Goal: Information Seeking & Learning: Learn about a topic

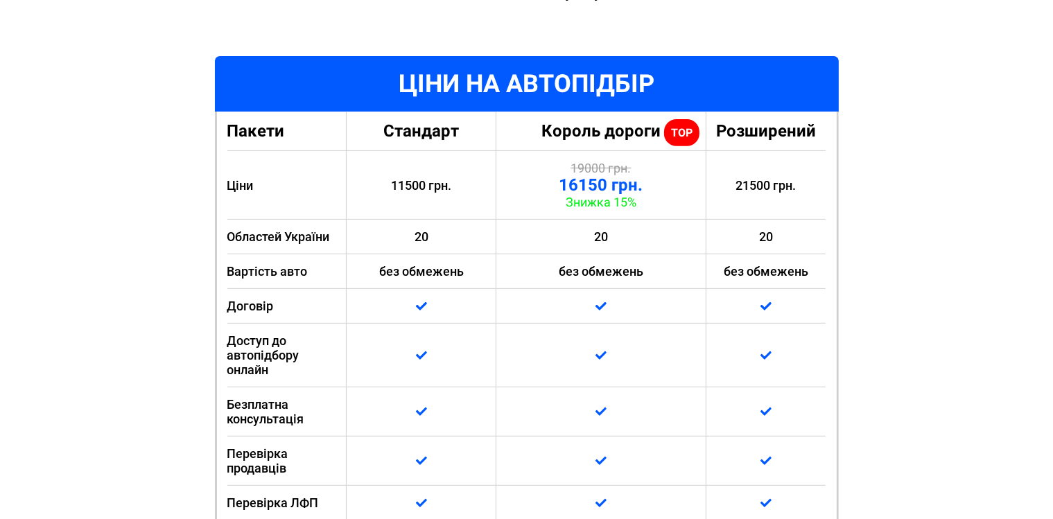
scroll to position [439, 0]
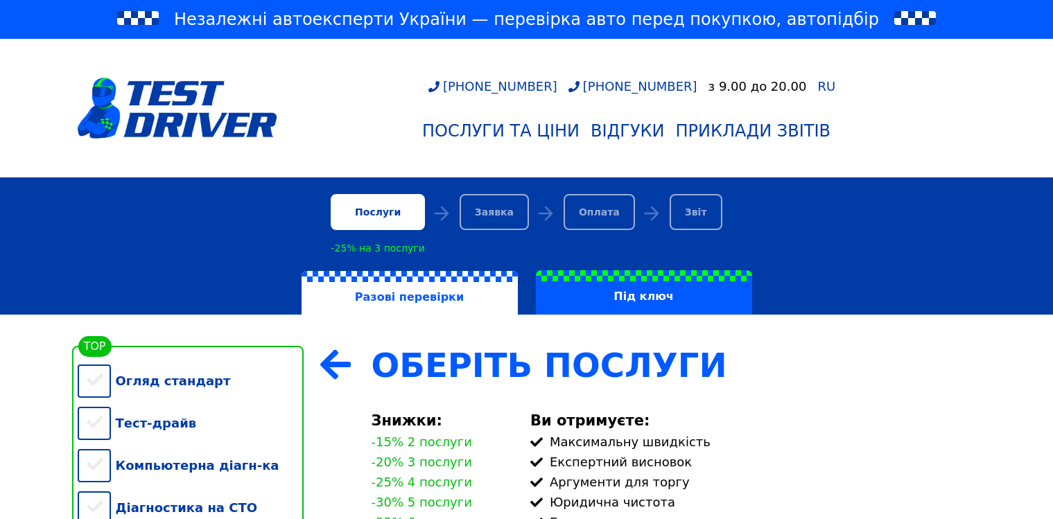
scroll to position [292, 0]
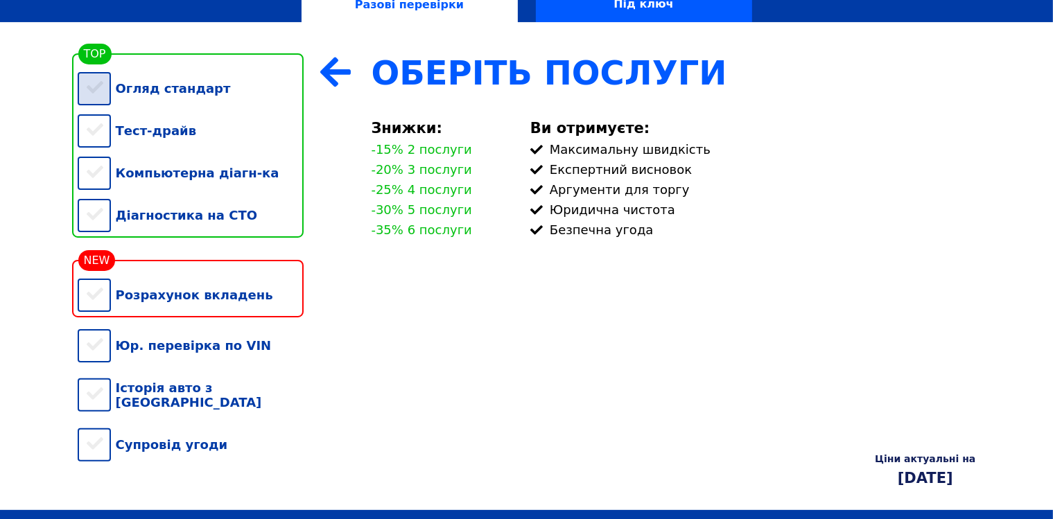
click at [100, 105] on div "Огляд стандарт" at bounding box center [191, 88] width 226 height 42
click at [93, 143] on div "Тест-драйв" at bounding box center [191, 131] width 226 height 42
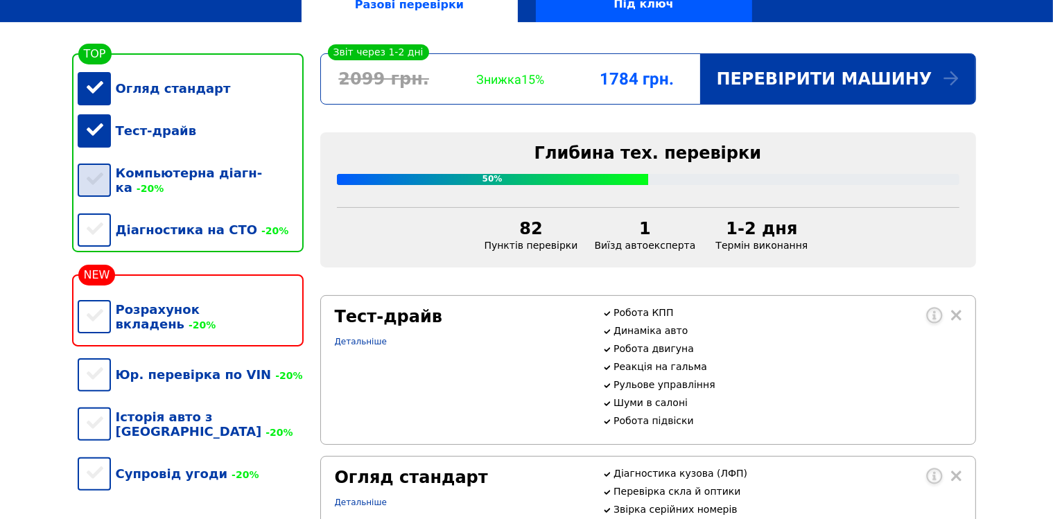
click at [90, 175] on div "Компьютерна діагн-ка -20%" at bounding box center [191, 180] width 226 height 57
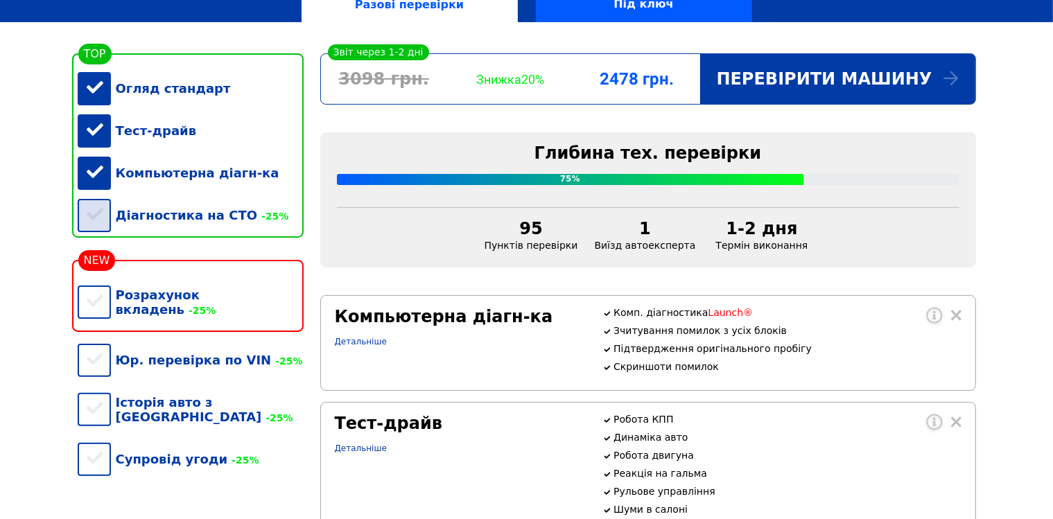
click at [101, 225] on div "Діагностика на СТО -25%" at bounding box center [191, 215] width 226 height 42
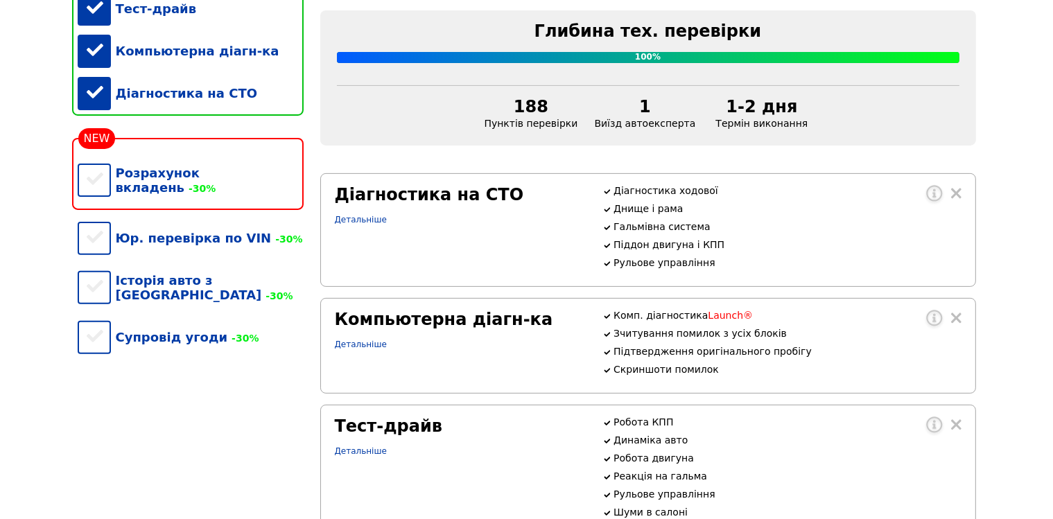
scroll to position [439, 0]
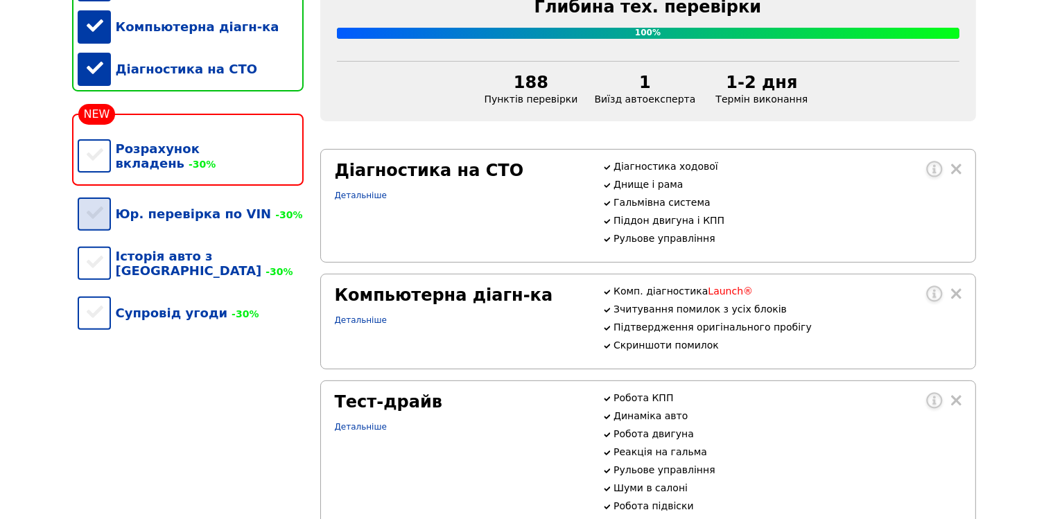
click at [193, 215] on div "Юр. перевірка по VIN -30%" at bounding box center [191, 214] width 226 height 42
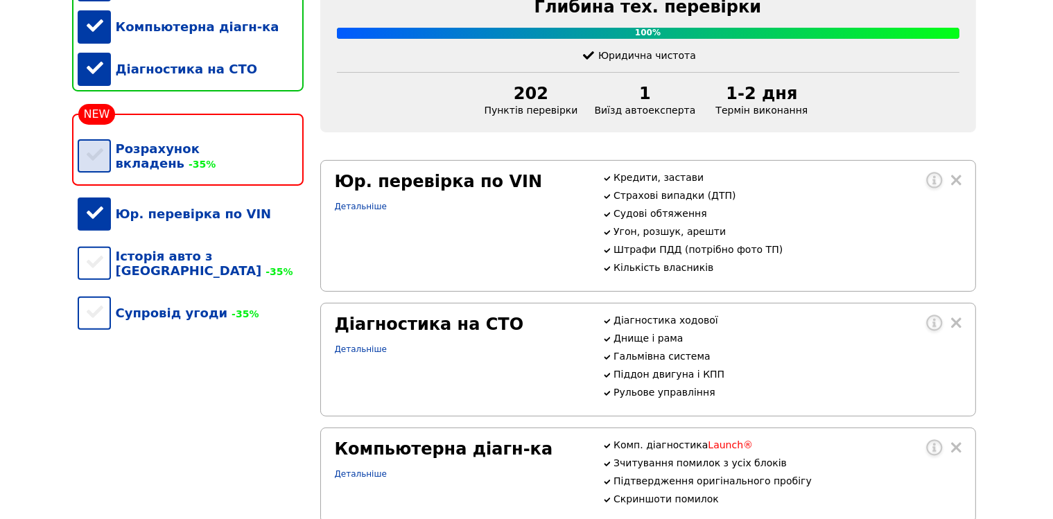
click at [116, 168] on div "Розрахунок вкладень -35%" at bounding box center [191, 156] width 226 height 57
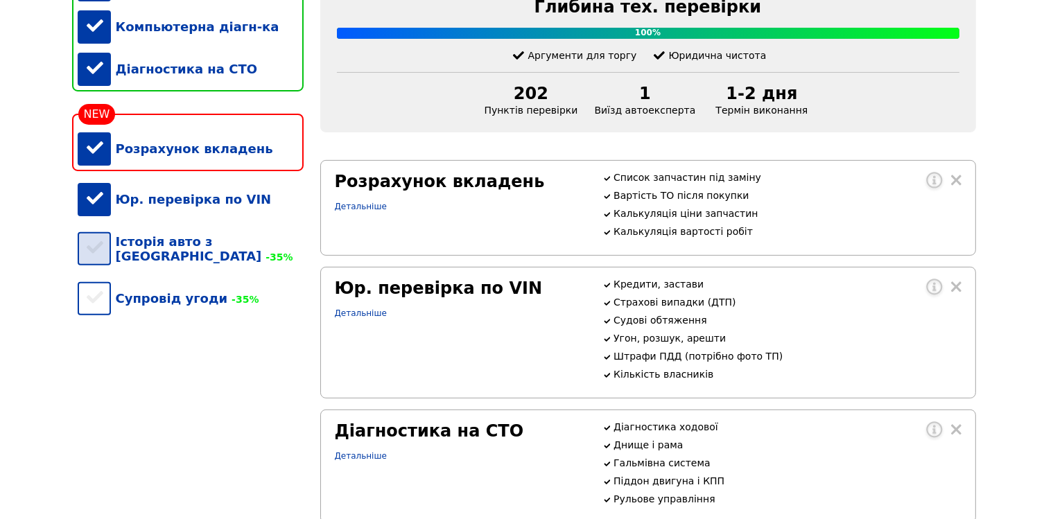
click at [154, 270] on div "Історія авто з [GEOGRAPHIC_DATA] -35%" at bounding box center [191, 248] width 226 height 57
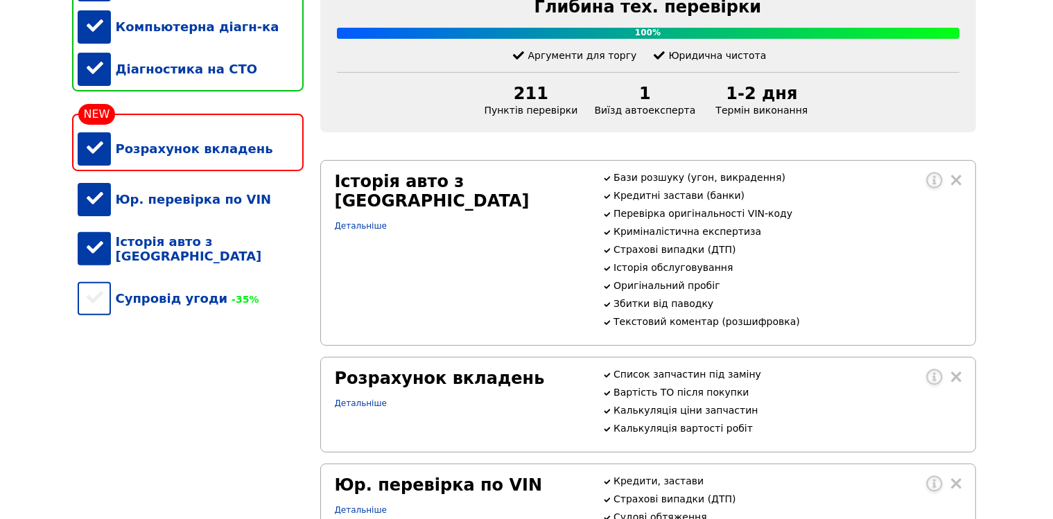
click at [154, 270] on div "Історія авто з [GEOGRAPHIC_DATA]" at bounding box center [191, 248] width 226 height 57
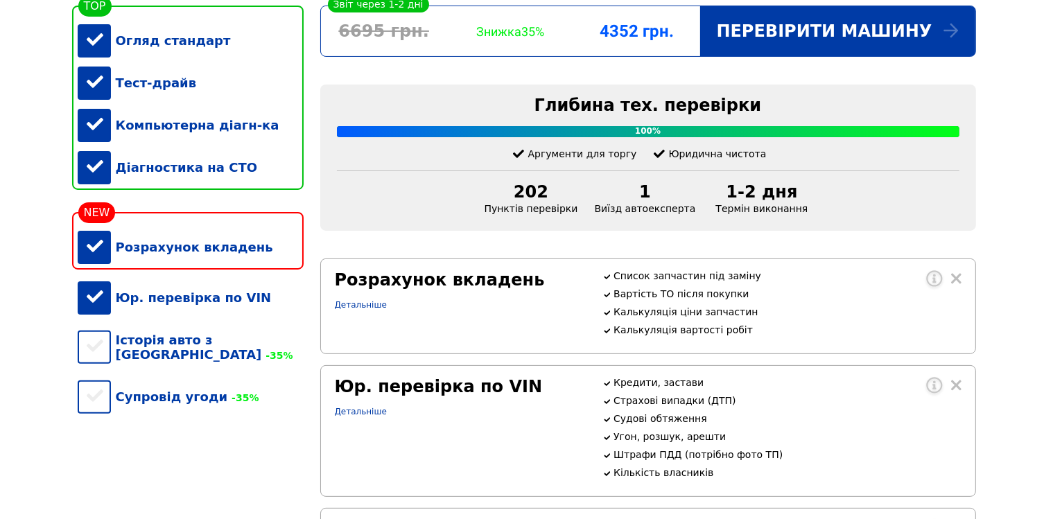
scroll to position [366, 0]
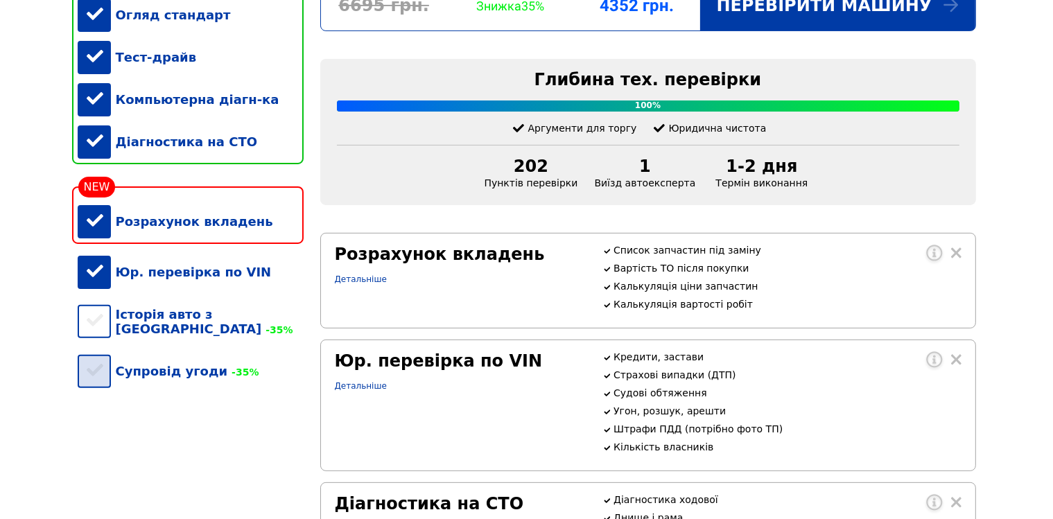
click at [155, 376] on div "Супровід угоди -35%" at bounding box center [191, 371] width 226 height 42
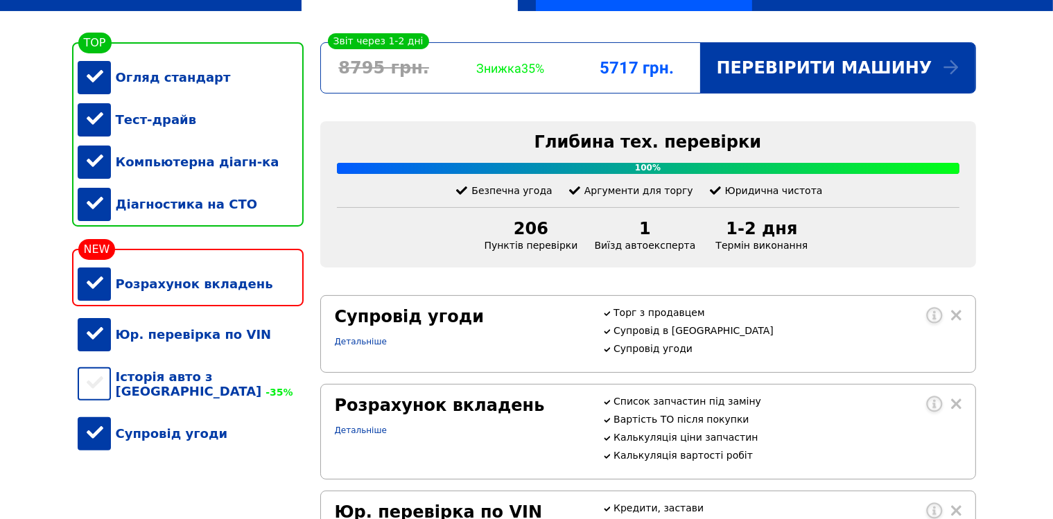
scroll to position [146, 0]
